Goal: Contribute content: Add original content to the website for others to see

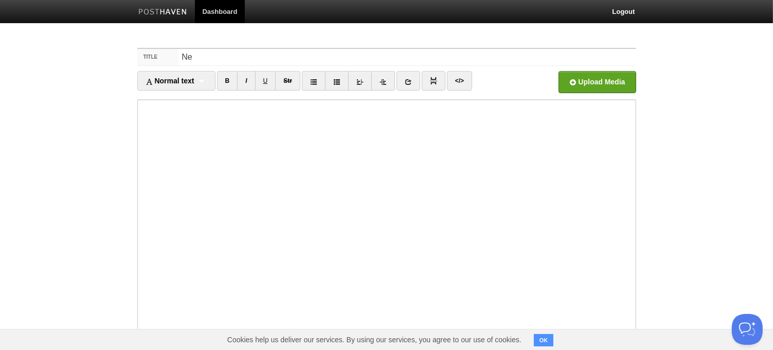
type input "N"
click at [247, 56] on input "Gabriel&Adam at [GEOGRAPHIC_DATA]" at bounding box center [406, 57] width 457 height 16
click at [207, 57] on input "Gabriel&Adam at [GEOGRAPHIC_DATA]" at bounding box center [406, 57] width 457 height 16
click at [217, 57] on input "[PERSON_NAME] &Adam at [GEOGRAPHIC_DATA]" at bounding box center [406, 57] width 457 height 16
click at [378, 57] on input "[PERSON_NAME] & [PERSON_NAME] at [GEOGRAPHIC_DATA]" at bounding box center [406, 57] width 457 height 16
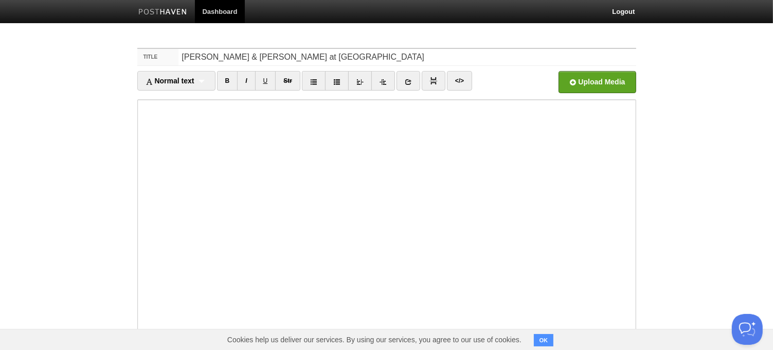
type input "[PERSON_NAME] & [PERSON_NAME] at [GEOGRAPHIC_DATA]"
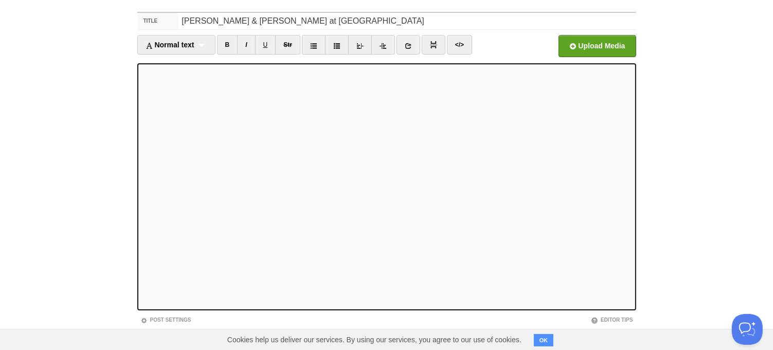
scroll to position [33, 0]
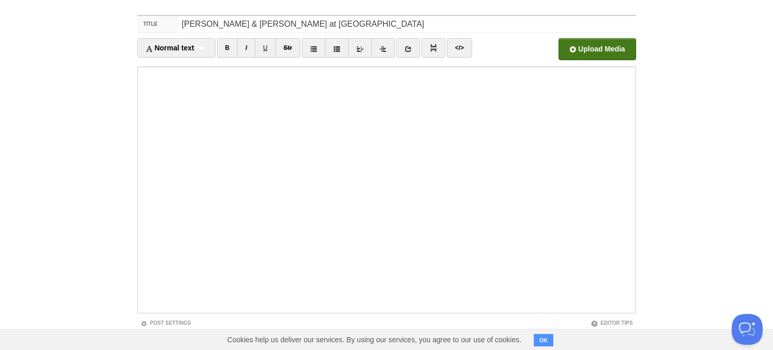
click at [586, 48] on input "file" at bounding box center [286, 52] width 779 height 52
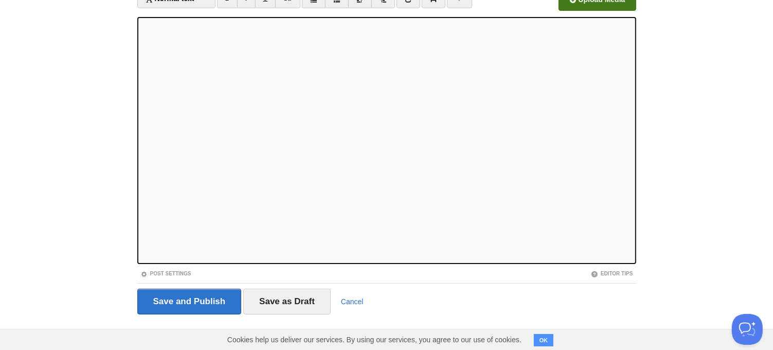
scroll to position [84, 0]
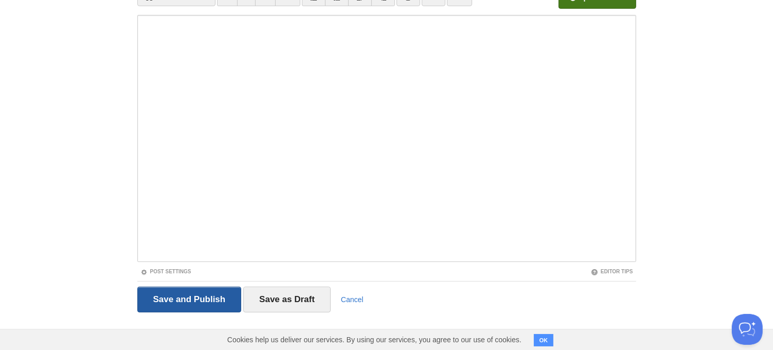
click at [190, 296] on input "Save and Publish" at bounding box center [189, 299] width 104 height 26
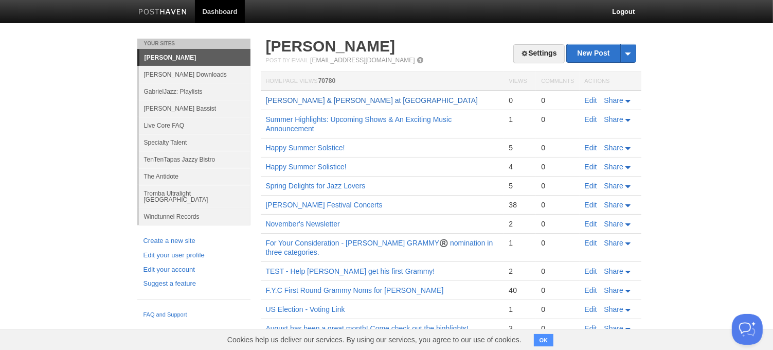
click at [368, 98] on link "[PERSON_NAME] & [PERSON_NAME] at [GEOGRAPHIC_DATA]" at bounding box center [372, 100] width 212 height 8
